Goal: Navigation & Orientation: Find specific page/section

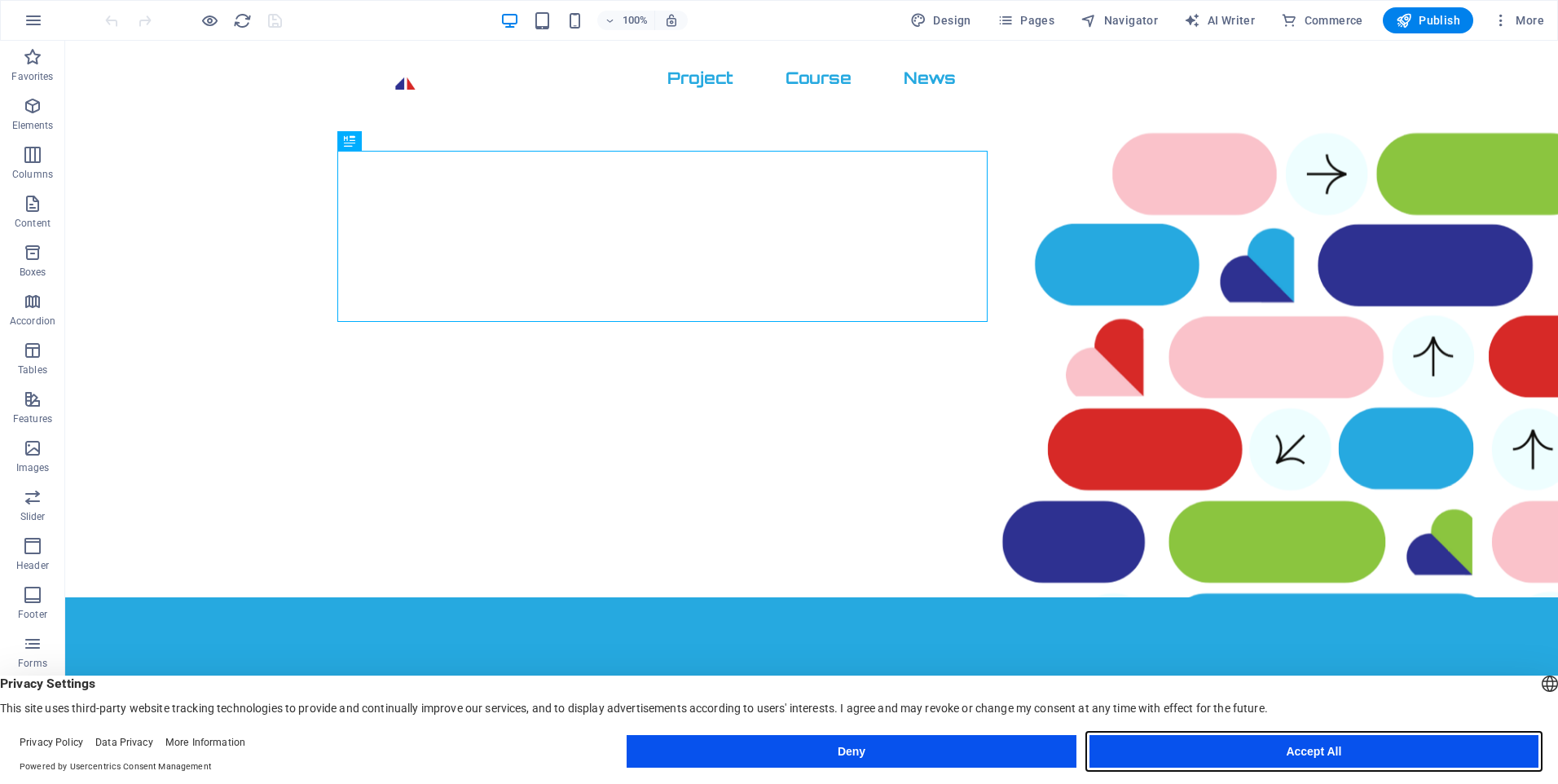
click at [1181, 756] on button "Accept All" at bounding box center [1314, 751] width 449 height 33
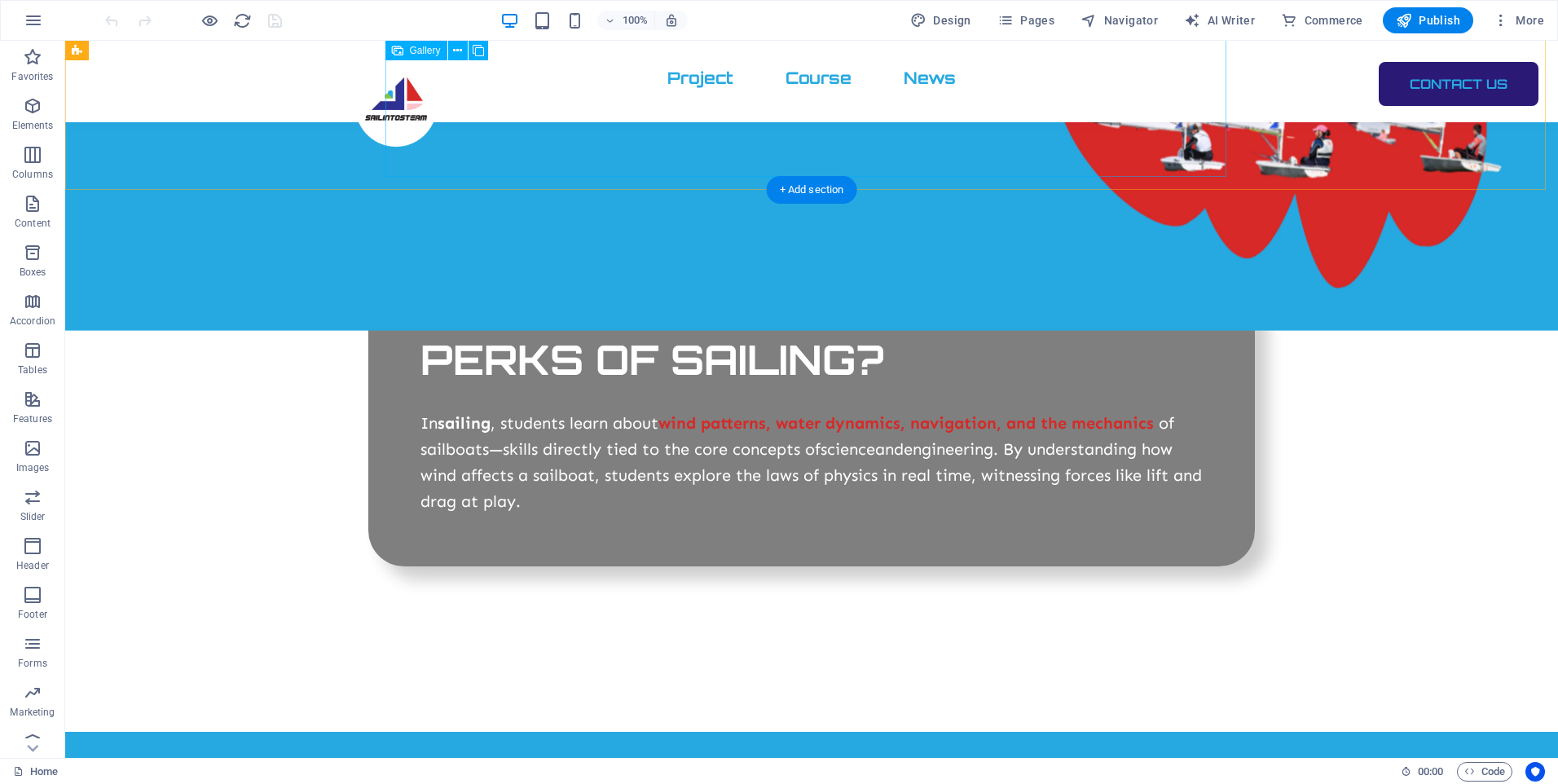
scroll to position [3432, 0]
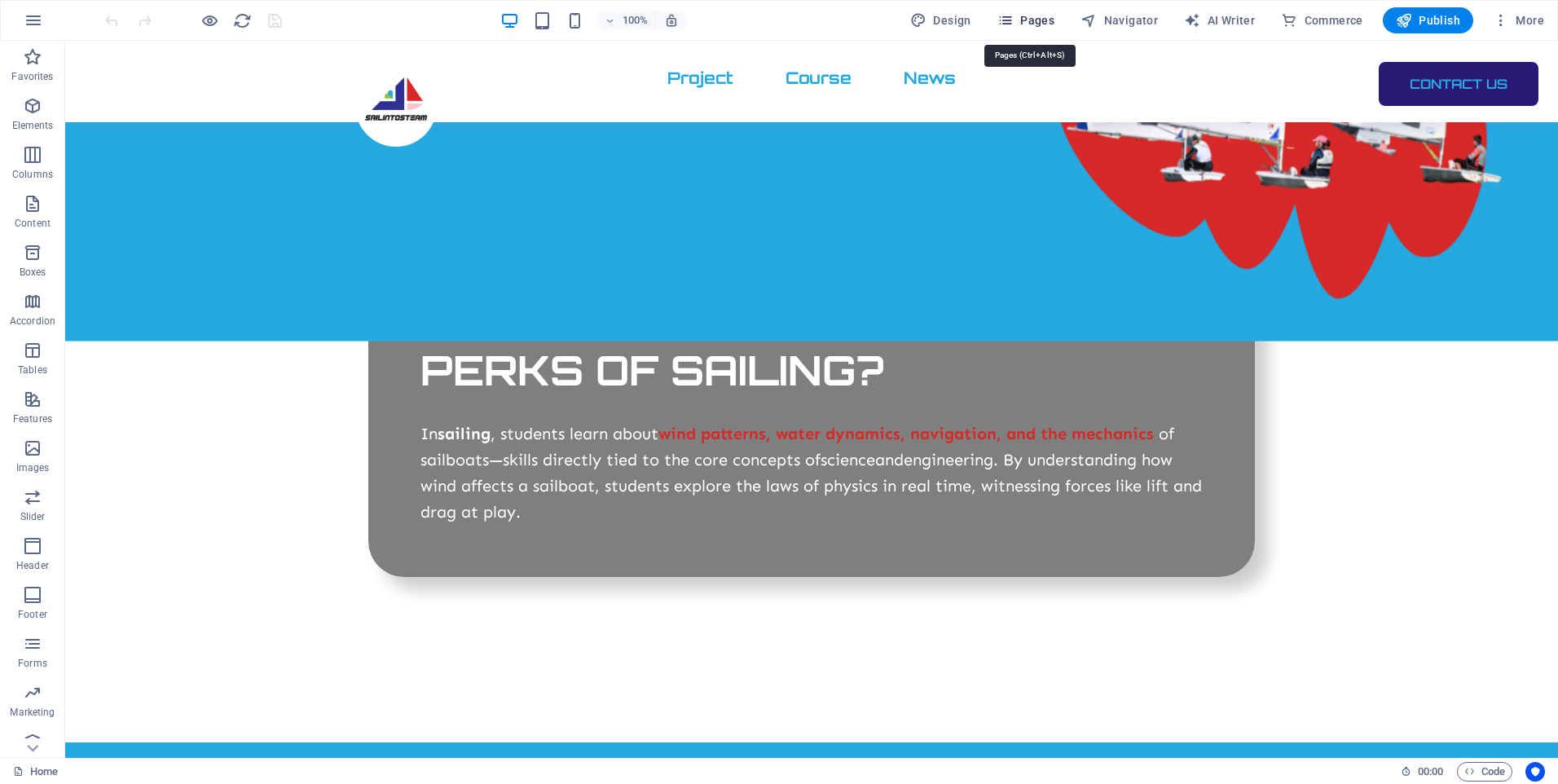
click at [1036, 22] on span "Pages" at bounding box center [1026, 20] width 57 height 16
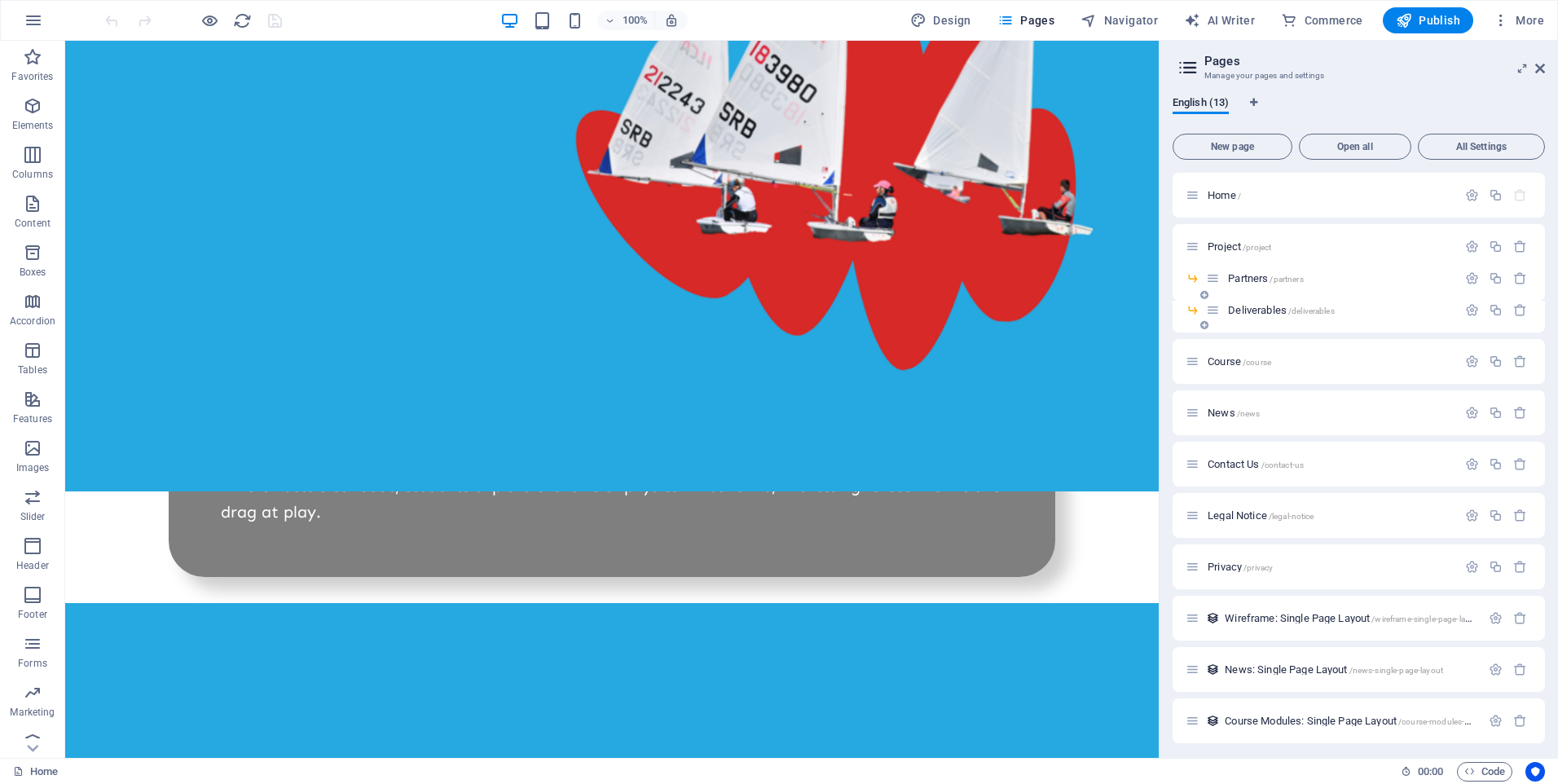
click at [1254, 310] on span "Deliverables /deliverables" at bounding box center [1281, 310] width 106 height 12
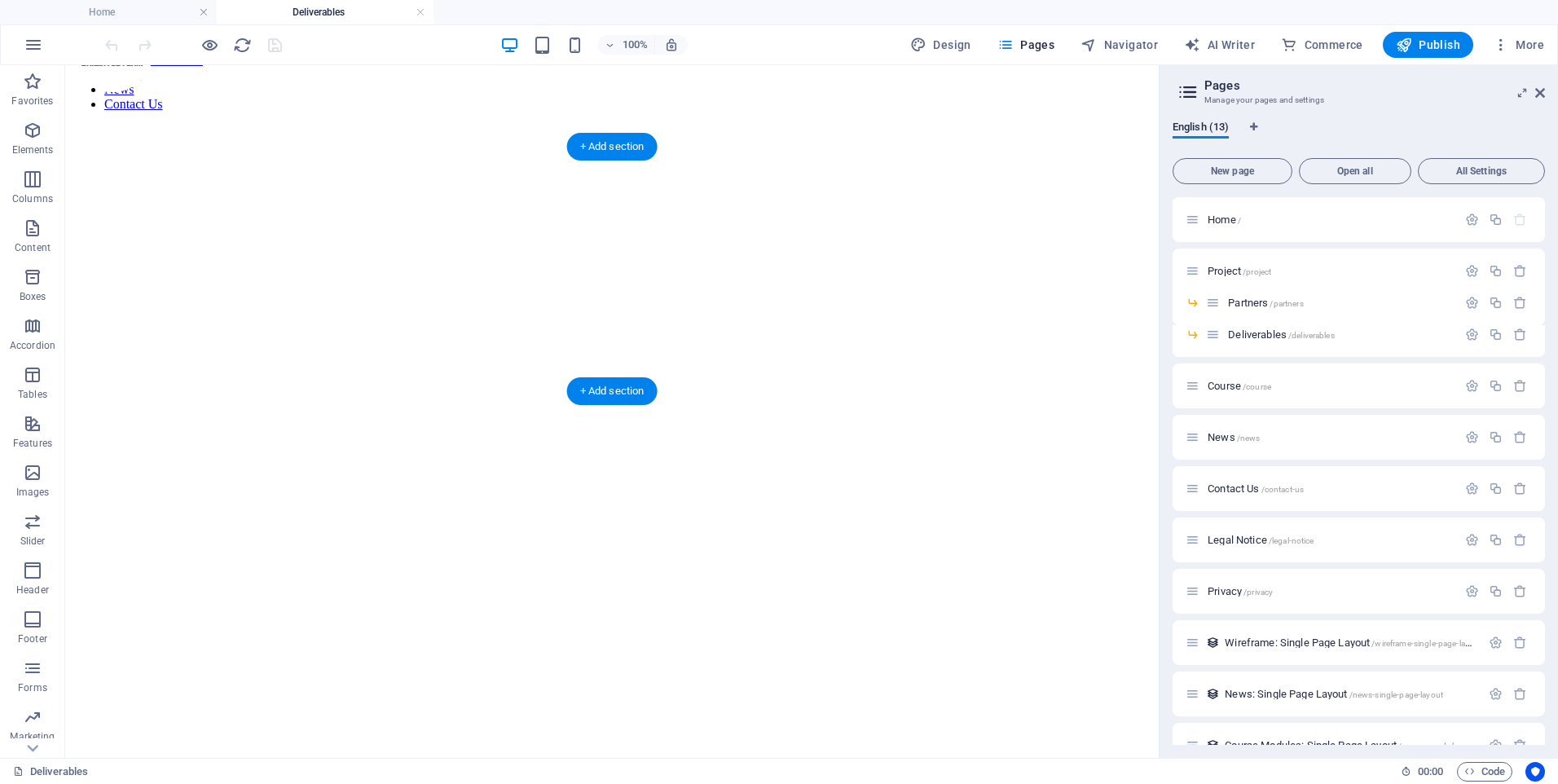
scroll to position [0, 0]
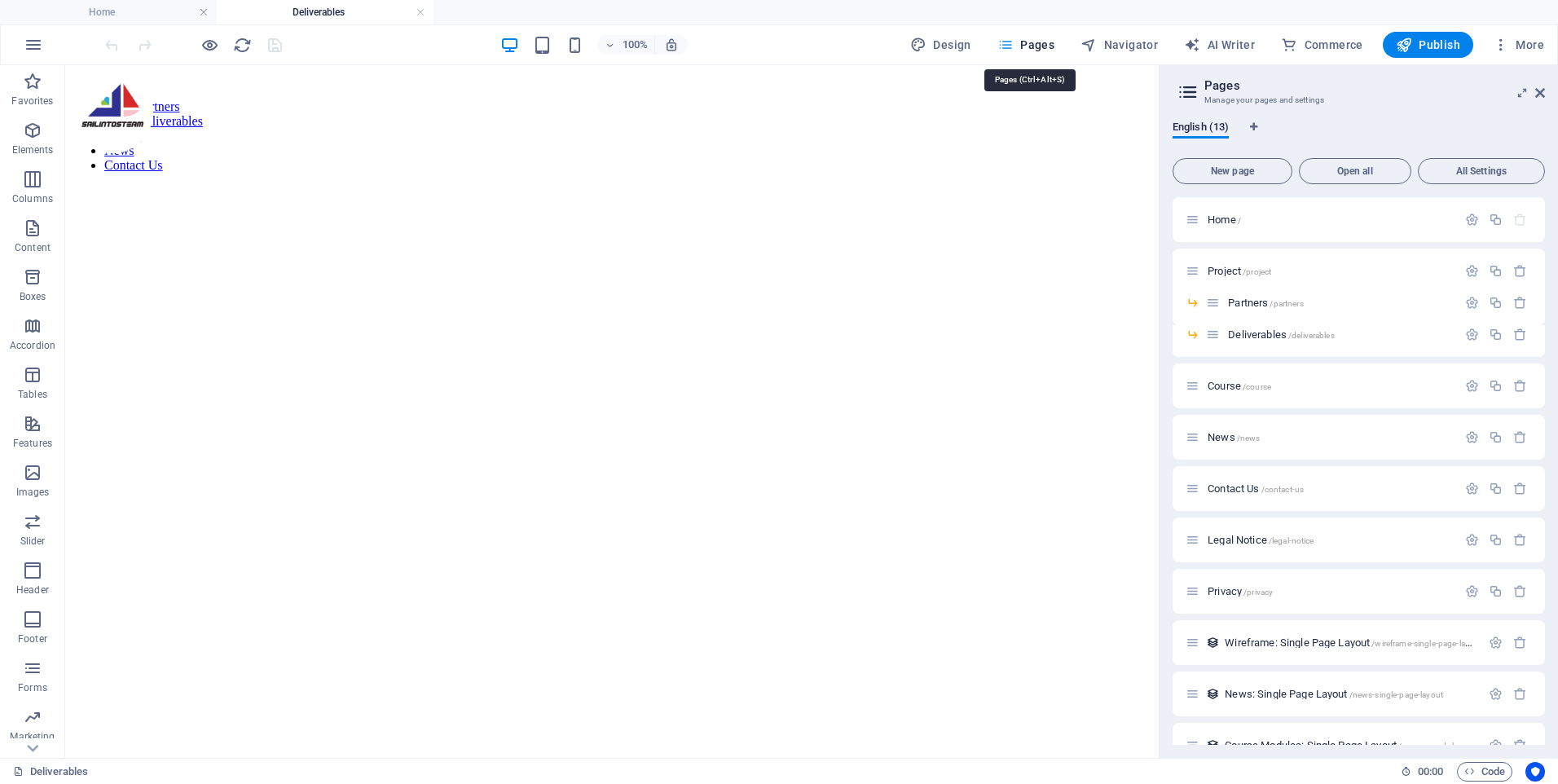
click at [1038, 47] on span "Pages" at bounding box center [1026, 44] width 57 height 16
click at [1226, 392] on div "Course /course" at bounding box center [1321, 386] width 271 height 19
click at [1229, 385] on span "Course /course" at bounding box center [1239, 386] width 64 height 12
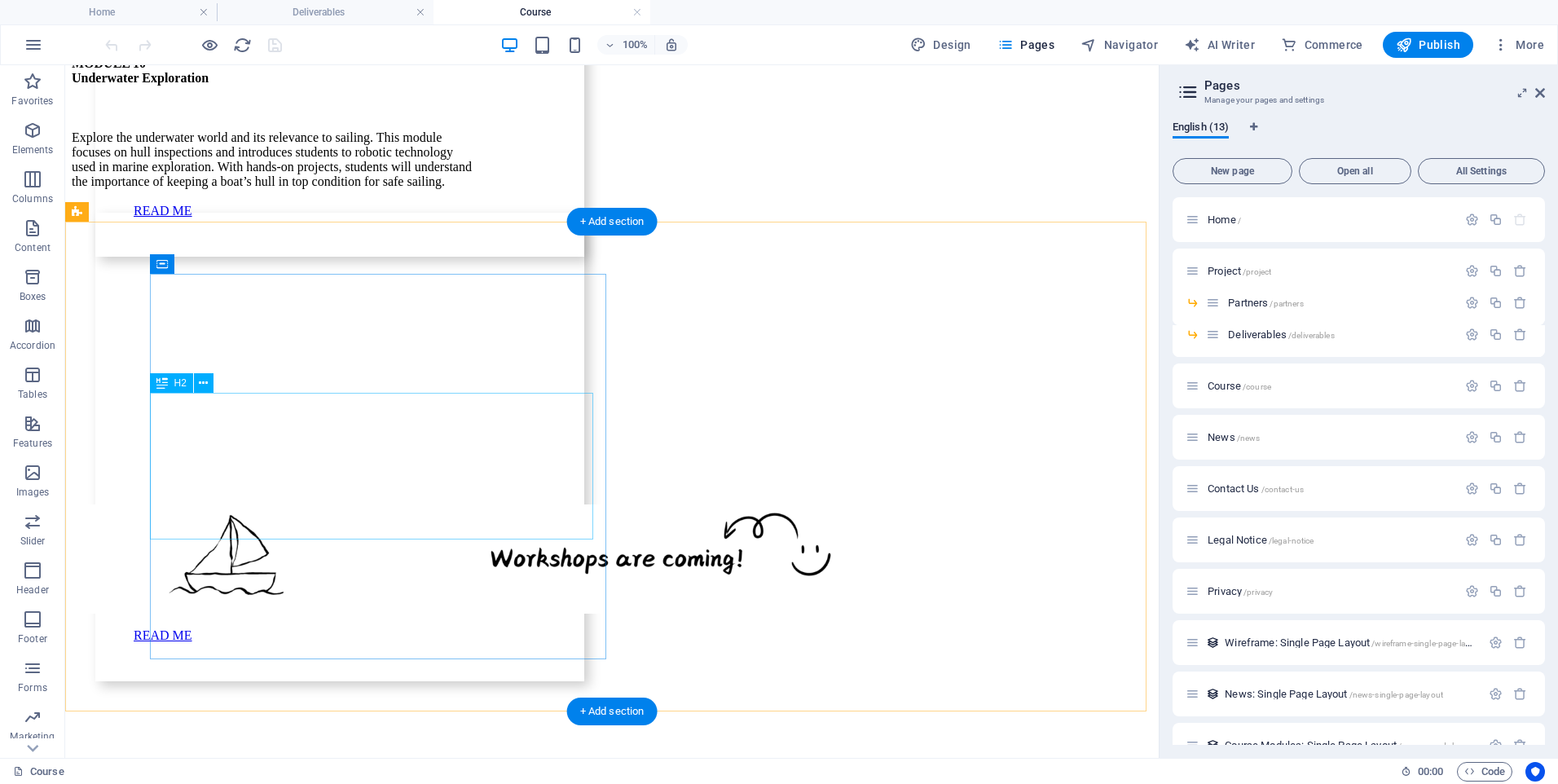
scroll to position [5295, 0]
